Goal: Task Accomplishment & Management: Use online tool/utility

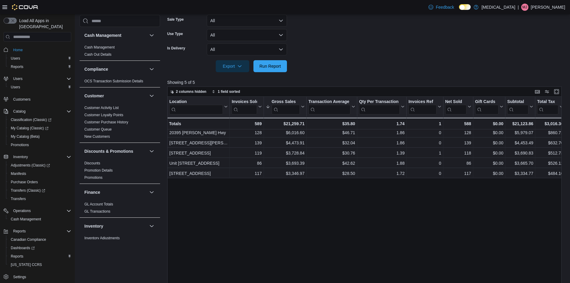
scroll to position [179, 0]
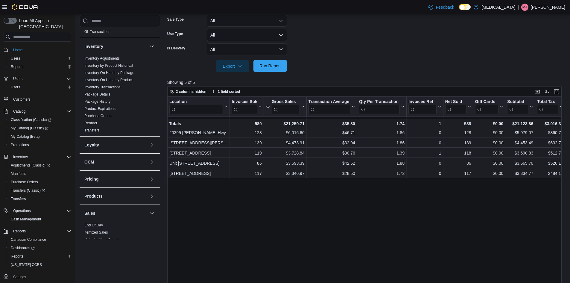
click at [271, 67] on span "Run Report" at bounding box center [270, 66] width 22 height 6
click at [284, 59] on div at bounding box center [366, 57] width 398 height 5
click at [272, 65] on span "Run Report" at bounding box center [270, 66] width 22 height 6
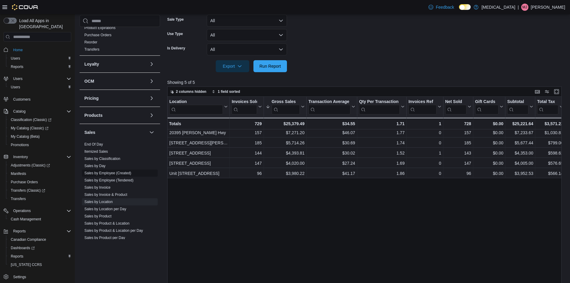
scroll to position [299, 0]
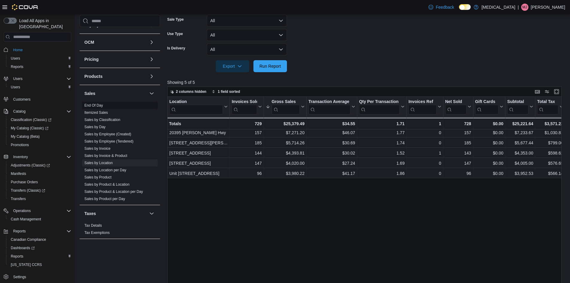
click at [89, 106] on link "End Of Day" at bounding box center [93, 105] width 19 height 4
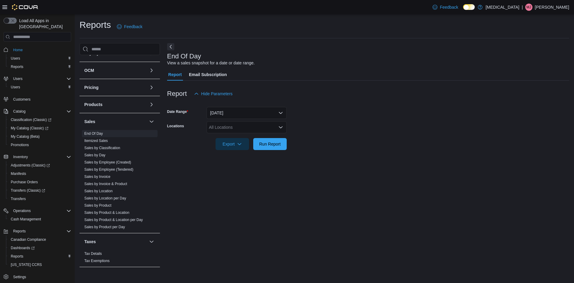
click at [229, 107] on form "Date Range [DATE] Locations All Locations Export Run Report" at bounding box center [368, 125] width 402 height 50
click at [229, 110] on button "[DATE]" at bounding box center [247, 113] width 80 height 12
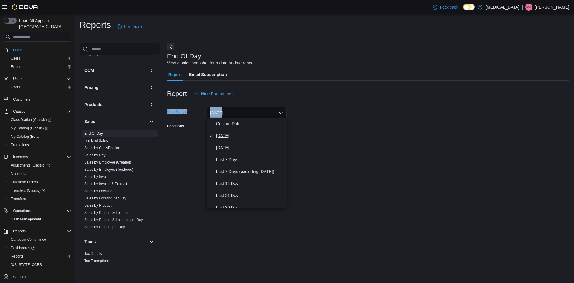
click at [226, 136] on span "[DATE]" at bounding box center [250, 135] width 68 height 7
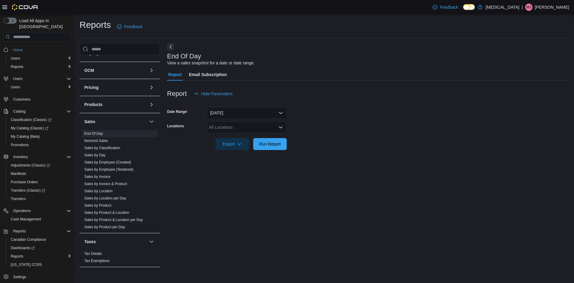
click at [228, 129] on div "All Locations" at bounding box center [247, 127] width 80 height 12
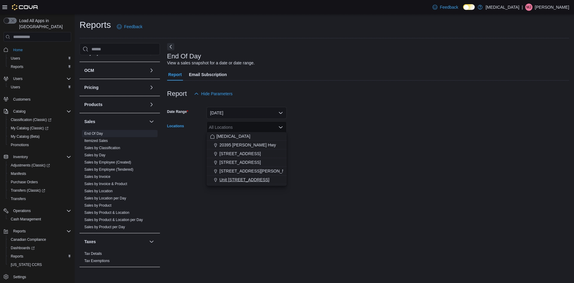
click at [236, 179] on span "Unit [STREET_ADDRESS]" at bounding box center [244, 179] width 50 height 6
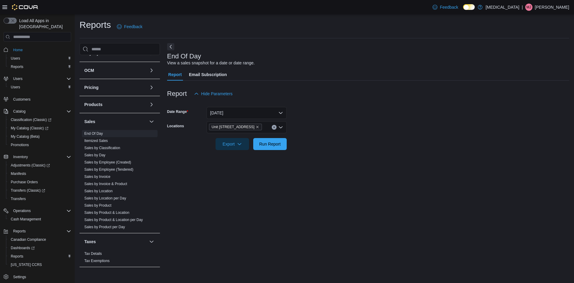
drag, startPoint x: 242, startPoint y: 199, endPoint x: 238, endPoint y: 167, distance: 32.0
click at [242, 199] on div "End Of Day View a sales snapshot for a date or date range. Report Email Subscri…" at bounding box center [368, 155] width 402 height 224
click at [233, 146] on span "Export" at bounding box center [232, 144] width 26 height 12
click at [241, 167] on span "Export to Pdf" at bounding box center [234, 166] width 27 height 5
